Goal: Transaction & Acquisition: Download file/media

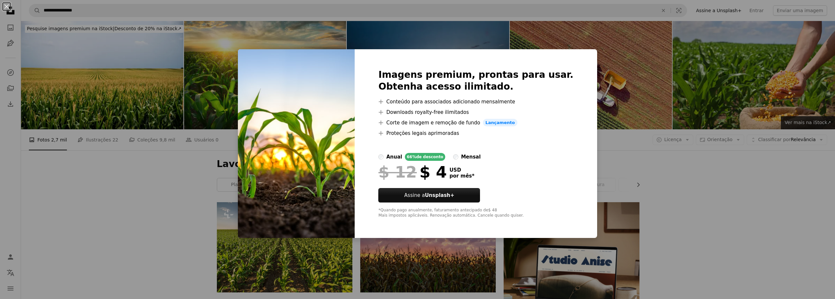
scroll to position [460, 0]
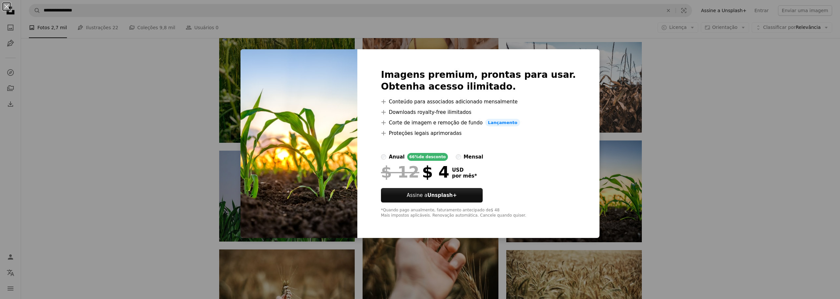
click at [663, 158] on div "An X shape Imagens premium, prontas para usar. Obtenha acesso ilimitado. A plus…" at bounding box center [420, 149] width 840 height 299
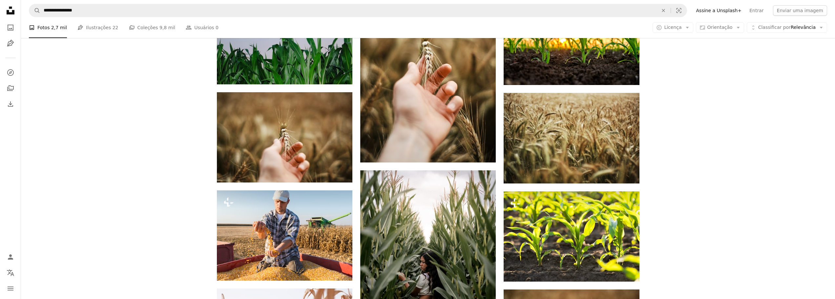
scroll to position [656, 0]
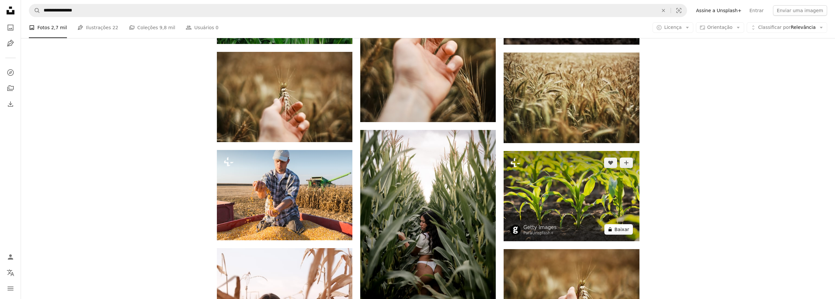
click at [620, 233] on button "A lock Baixar" at bounding box center [619, 229] width 29 height 11
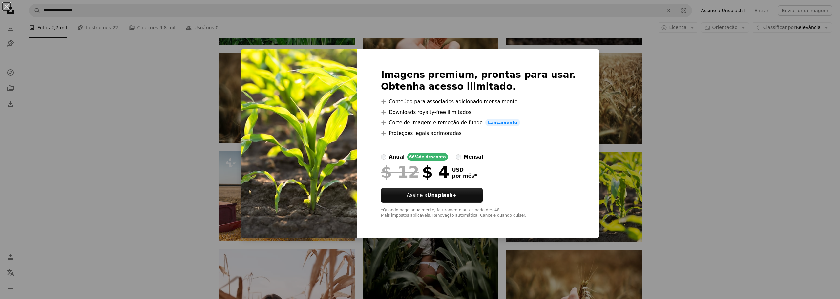
click at [680, 189] on div "An X shape Imagens premium, prontas para usar. Obtenha acesso ilimitado. A plus…" at bounding box center [420, 149] width 840 height 299
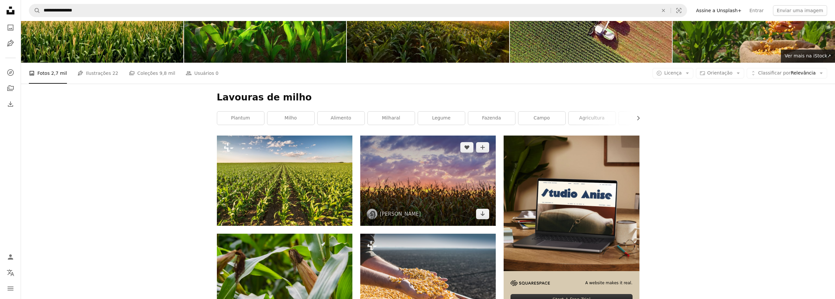
scroll to position [66, 0]
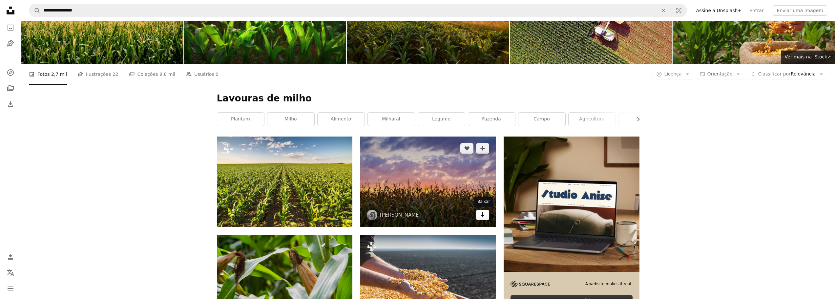
click at [487, 213] on link "Arrow pointing down" at bounding box center [482, 215] width 13 height 11
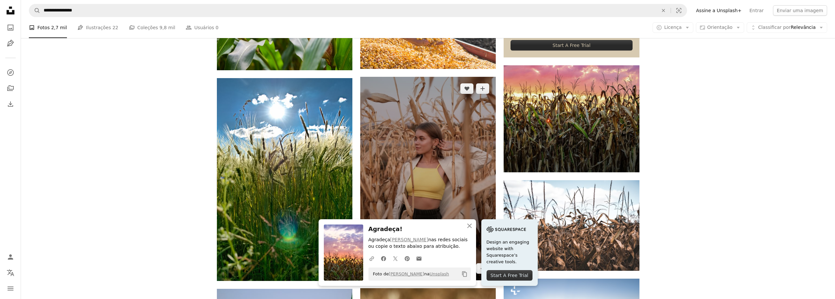
scroll to position [328, 0]
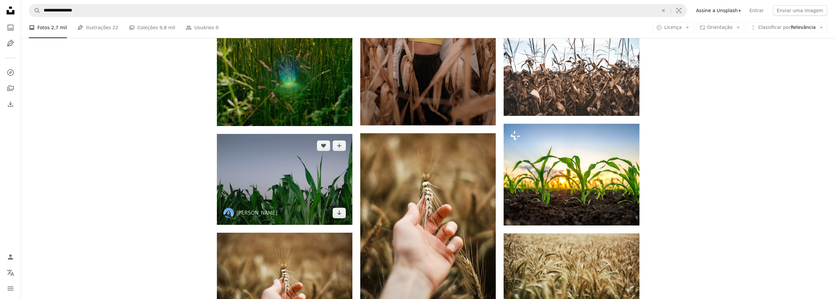
scroll to position [525, 0]
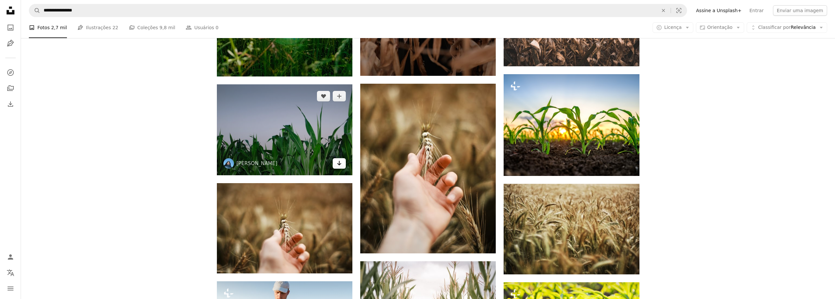
click at [337, 163] on icon "Arrow pointing down" at bounding box center [339, 163] width 5 height 8
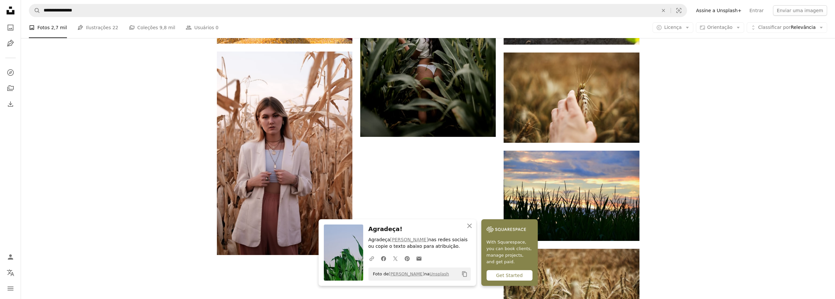
scroll to position [853, 0]
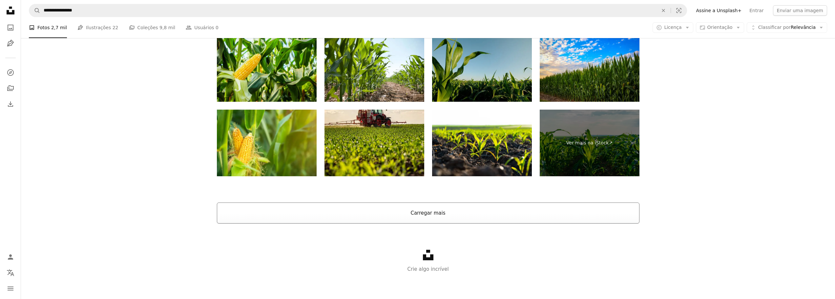
click at [451, 208] on button "Carregar mais" at bounding box center [428, 213] width 423 height 21
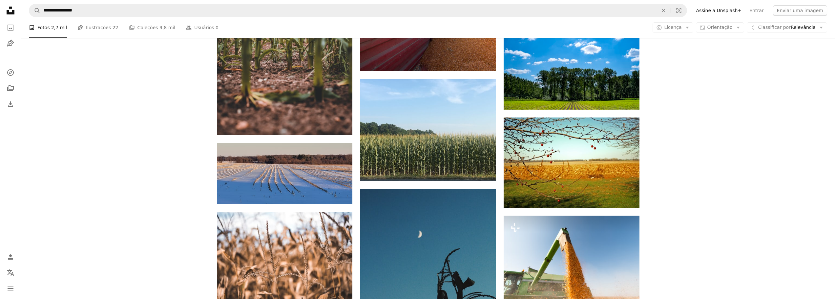
scroll to position [3445, 0]
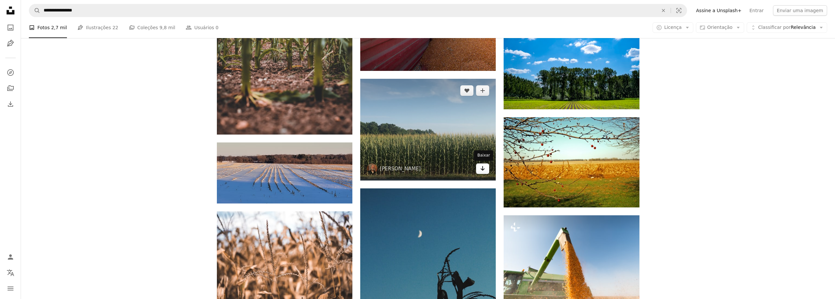
click at [480, 168] on link "Arrow pointing down" at bounding box center [482, 168] width 13 height 11
